Goal: Subscribe to service/newsletter

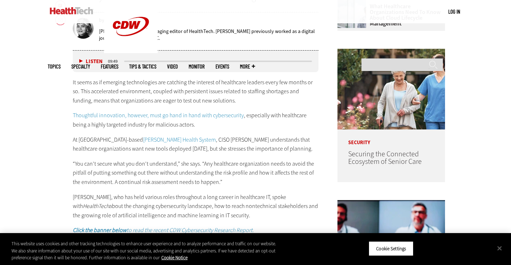
scroll to position [174, 0]
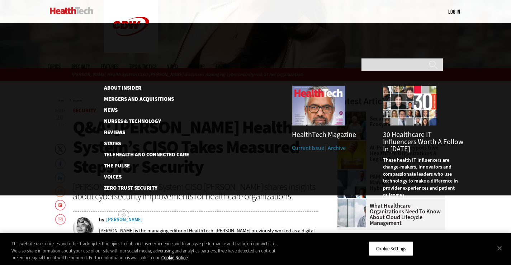
click at [255, 64] on span "More" at bounding box center [247, 66] width 15 height 5
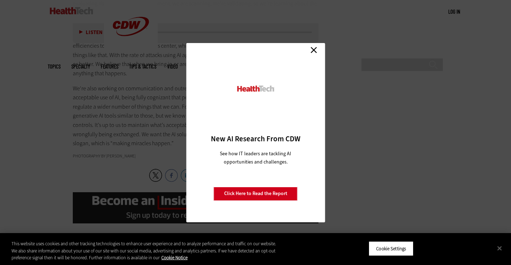
scroll to position [1688, 0]
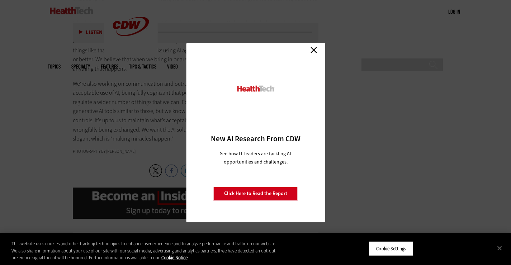
click at [312, 50] on link "Close" at bounding box center [313, 50] width 11 height 11
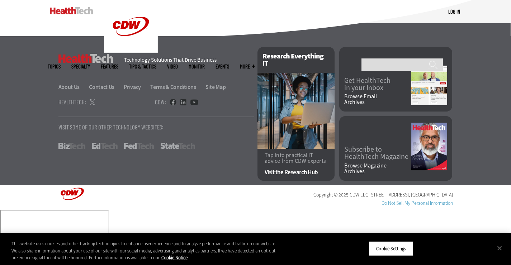
scroll to position [2404, 0]
click at [379, 91] on link "Get HealthTech in your Inbox" at bounding box center [377, 84] width 67 height 14
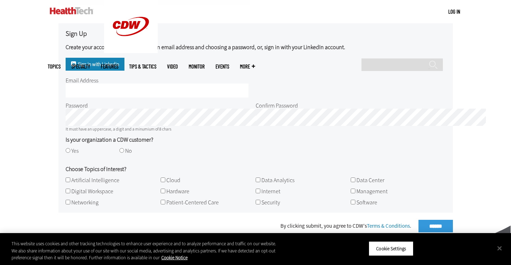
scroll to position [334, 0]
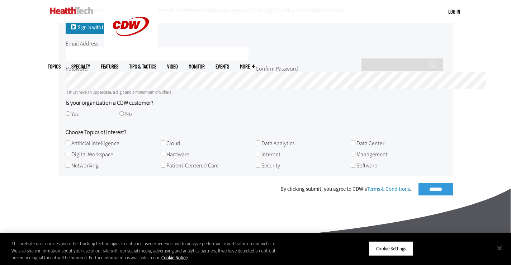
click at [66, 34] on link "Sign in with Linkedin" at bounding box center [95, 27] width 59 height 13
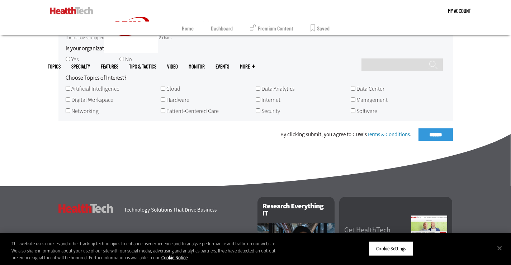
scroll to position [325, 0]
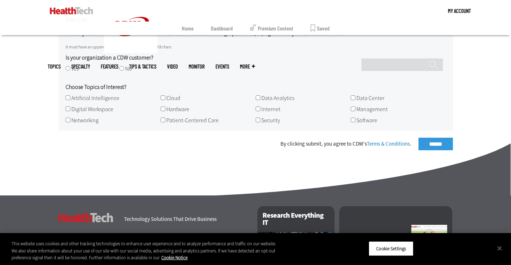
click at [453, 150] on div "By clicking submit, you agree to CDW’s Terms & Conditions . ******" at bounding box center [255, 144] width 394 height 13
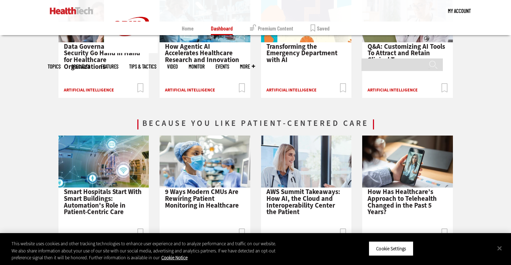
scroll to position [939, 0]
